Goal: Check status: Check status

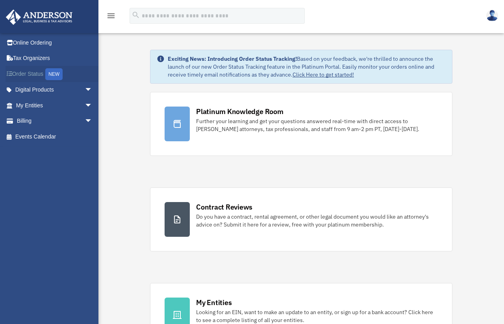
click at [39, 72] on link "Order Status NEW" at bounding box center [55, 74] width 99 height 16
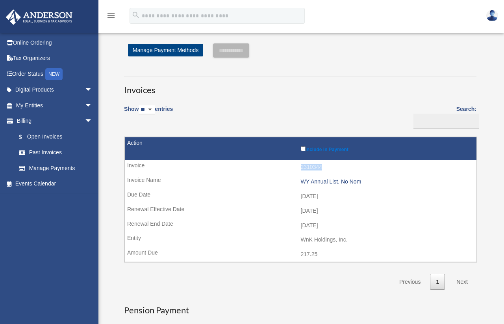
drag, startPoint x: 324, startPoint y: 166, endPoint x: 297, endPoint y: 166, distance: 27.6
click at [297, 166] on td "2310344" at bounding box center [301, 167] width 352 height 15
copy td "2310344"
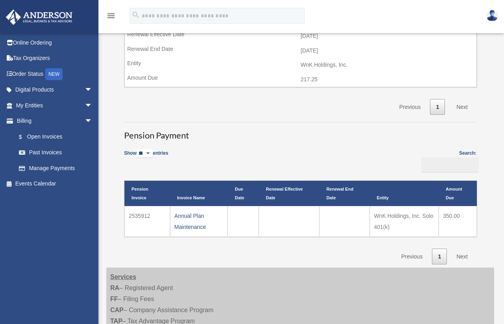
scroll to position [179, 0]
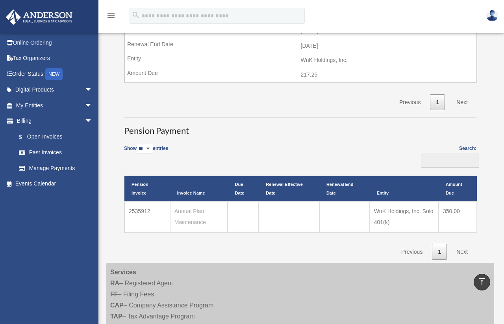
click at [181, 214] on link "Annual Plan Maintenance" at bounding box center [191, 216] width 32 height 17
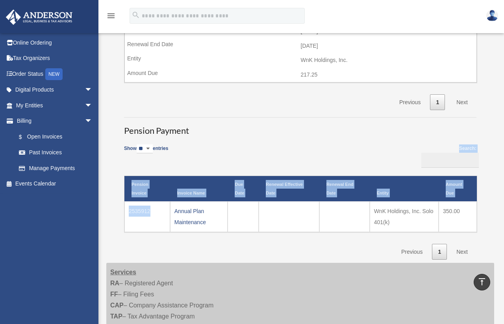
drag, startPoint x: 154, startPoint y: 214, endPoint x: 123, endPoint y: 212, distance: 30.8
click at [123, 212] on div "Invoices Show ** ** ** *** entries Search: Pay Invoice # Invoice Name Due Date …" at bounding box center [300, 75] width 365 height 370
click at [162, 223] on td "2535912" at bounding box center [148, 216] width 46 height 31
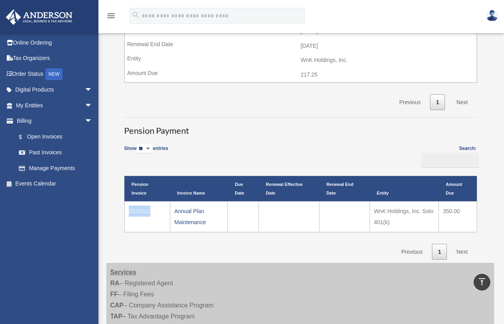
drag, startPoint x: 153, startPoint y: 214, endPoint x: 128, endPoint y: 216, distance: 25.7
click at [128, 216] on td "2535912" at bounding box center [148, 216] width 46 height 31
copy td "2535912"
click at [182, 213] on link "Annual Plan Maintenance" at bounding box center [191, 216] width 32 height 17
